Goal: Complete application form

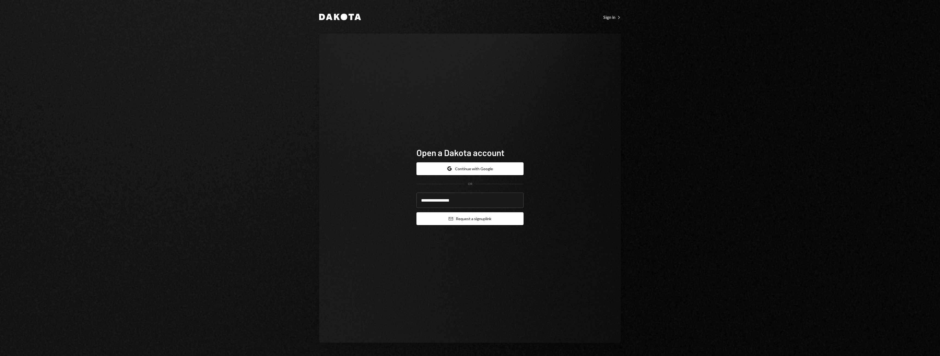
type input "**********"
click at [487, 224] on button "Email Request a sign up link" at bounding box center [469, 218] width 107 height 13
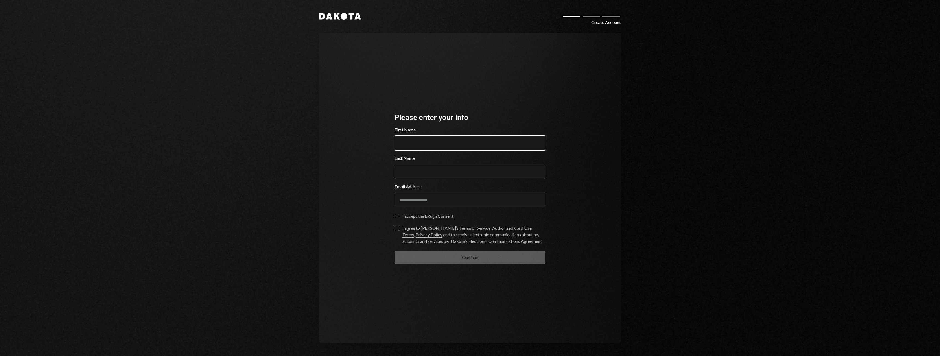
click at [430, 141] on input "First Name" at bounding box center [469, 142] width 151 height 15
type input "******"
type input "********"
type button "on"
click at [399, 216] on label "on I accept the E-Sign Consent" at bounding box center [423, 216] width 59 height 5
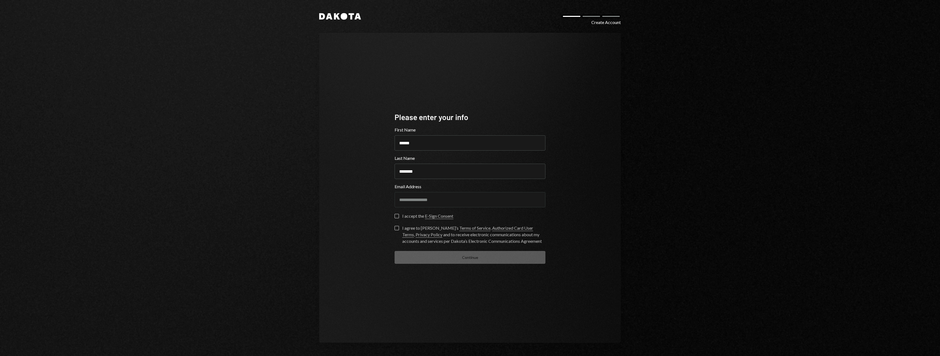
click at [399, 216] on button "on" at bounding box center [396, 216] width 4 height 4
click at [397, 229] on button "I agree to Dakota’s Terms of Service , Authorized Card User Terms , Privacy Pol…" at bounding box center [396, 228] width 4 height 4
click at [432, 254] on button "Continue" at bounding box center [469, 257] width 151 height 13
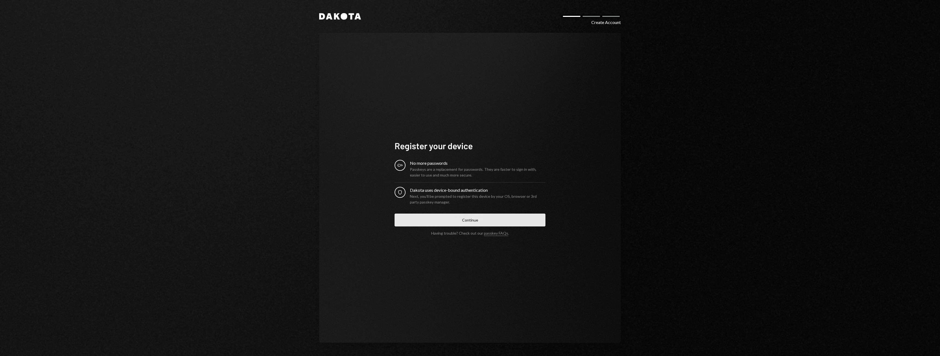
click at [447, 220] on button "Continue" at bounding box center [469, 220] width 151 height 13
click at [463, 224] on button "Continue" at bounding box center [469, 220] width 151 height 13
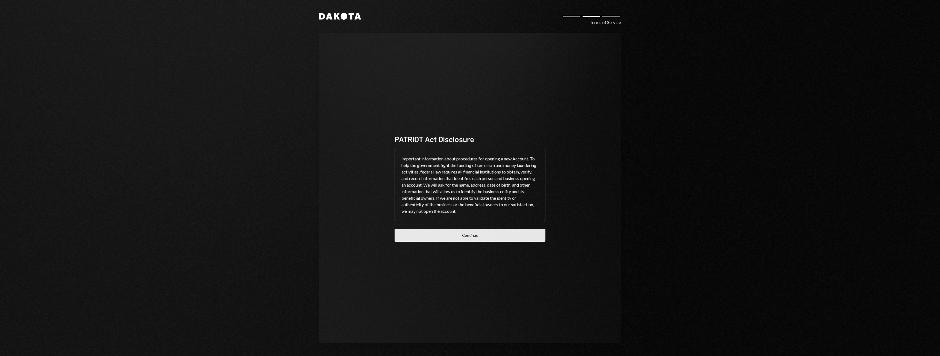
click at [460, 239] on button "Continue" at bounding box center [469, 235] width 151 height 13
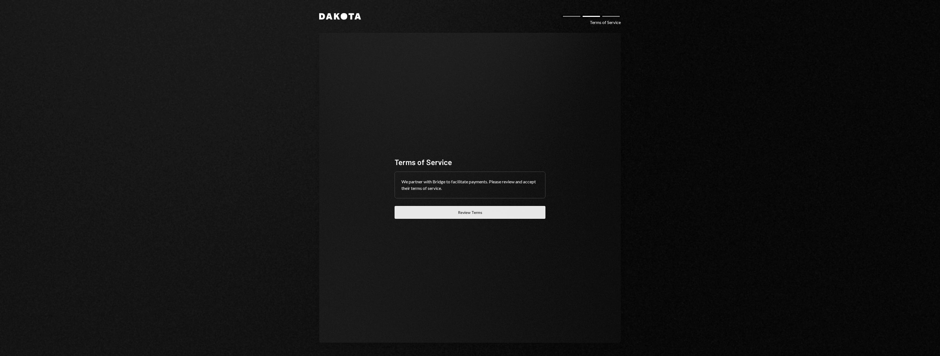
click at [470, 211] on button "Review Terms" at bounding box center [469, 212] width 151 height 13
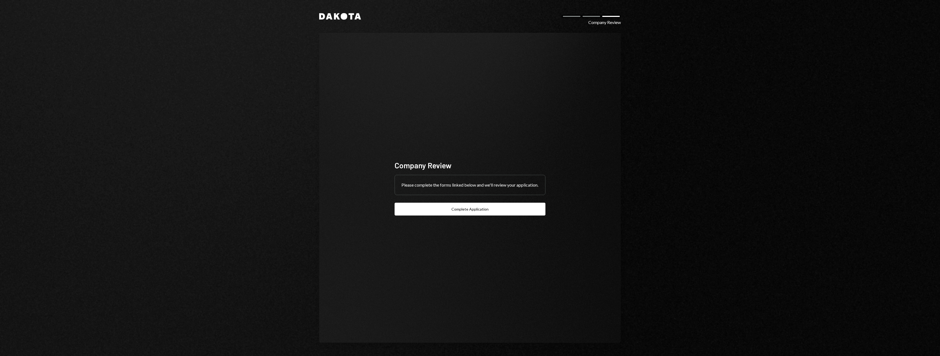
click at [476, 187] on div "Please complete the forms linked below and we'll review your application." at bounding box center [470, 185] width 150 height 20
click at [470, 211] on button "Complete Application" at bounding box center [469, 209] width 151 height 13
